Goal: Transaction & Acquisition: Download file/media

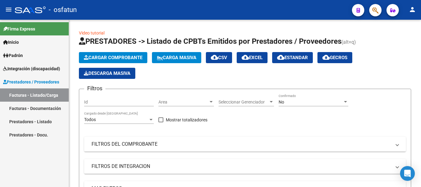
click at [20, 56] on span "Padrón" at bounding box center [13, 55] width 20 height 7
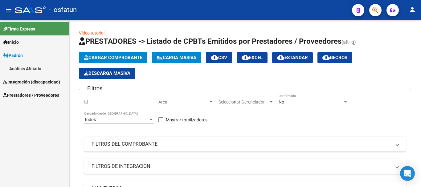
click at [29, 83] on span "Integración (discapacidad)" at bounding box center [31, 82] width 57 height 7
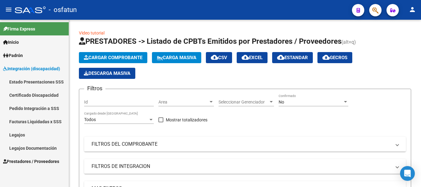
click at [29, 95] on link "Certificado Discapacidad" at bounding box center [34, 95] width 69 height 13
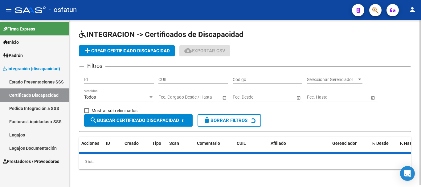
click at [167, 79] on input "CUIL" at bounding box center [193, 79] width 70 height 5
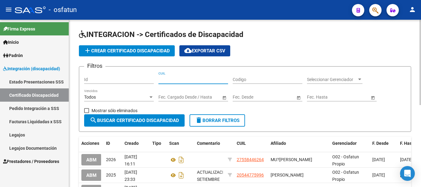
click at [182, 81] on input "CUIL" at bounding box center [193, 79] width 70 height 5
paste input "27-36350261-5"
type input "27-36350261-5"
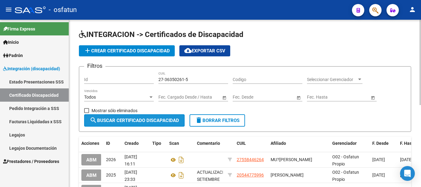
click at [142, 121] on span "search Buscar Certificado Discapacidad" at bounding box center [134, 121] width 89 height 6
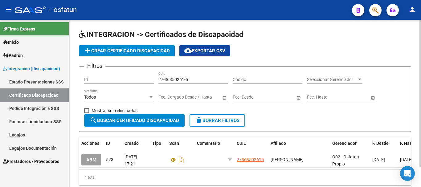
scroll to position [23, 0]
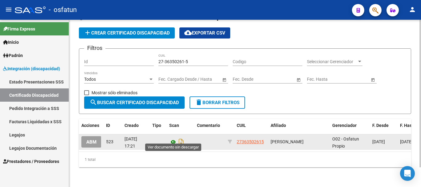
click at [172, 138] on icon at bounding box center [173, 141] width 8 height 7
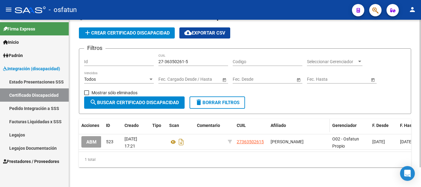
click at [269, 119] on datatable-header-cell "Afiliado" at bounding box center [299, 125] width 62 height 13
